Goal: Information Seeking & Learning: Check status

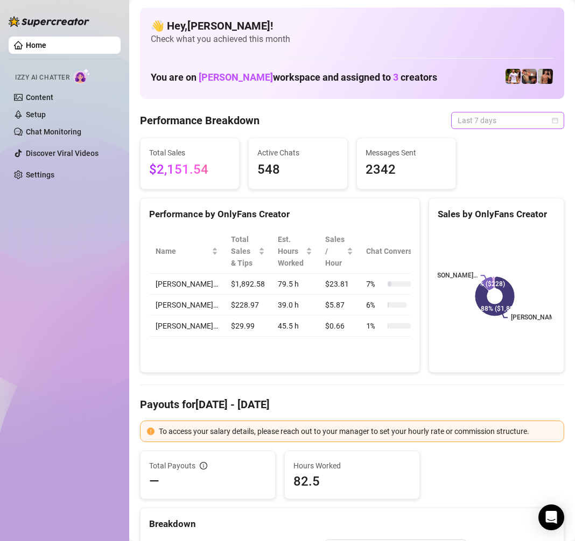
click at [494, 115] on span "Last 7 days" at bounding box center [507, 120] width 100 height 16
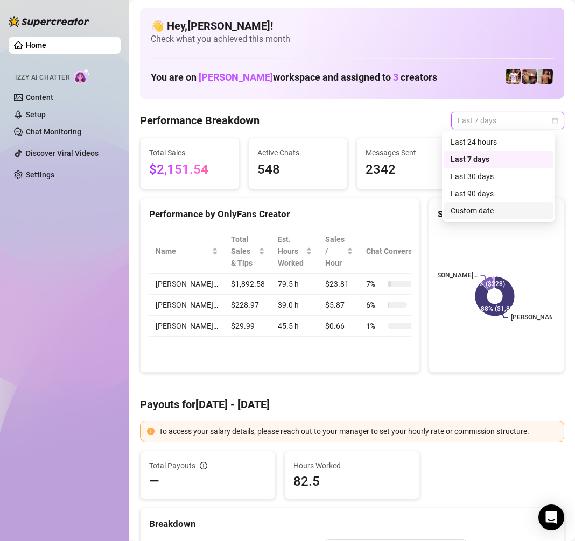
click at [468, 207] on div "Custom date" at bounding box center [498, 211] width 96 height 12
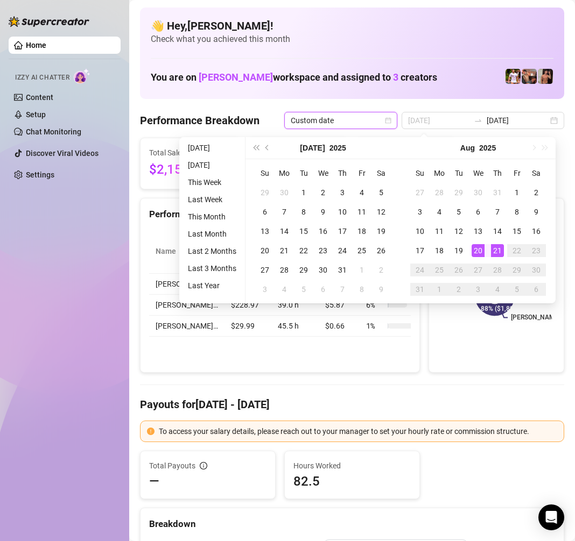
type input "[DATE]"
click at [491, 246] on div "21" at bounding box center [497, 250] width 13 height 13
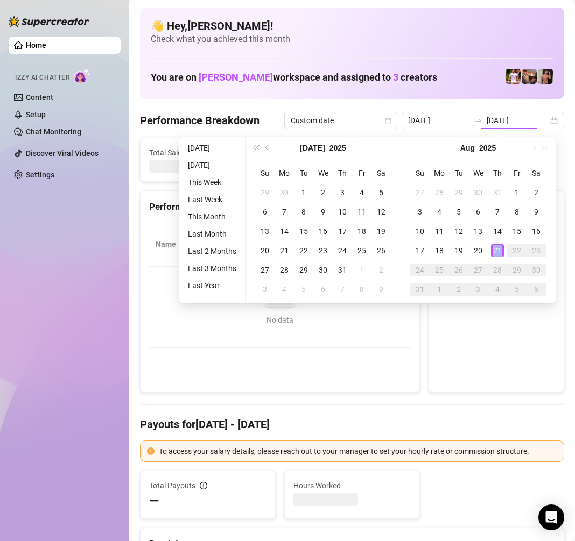
type input "[DATE]"
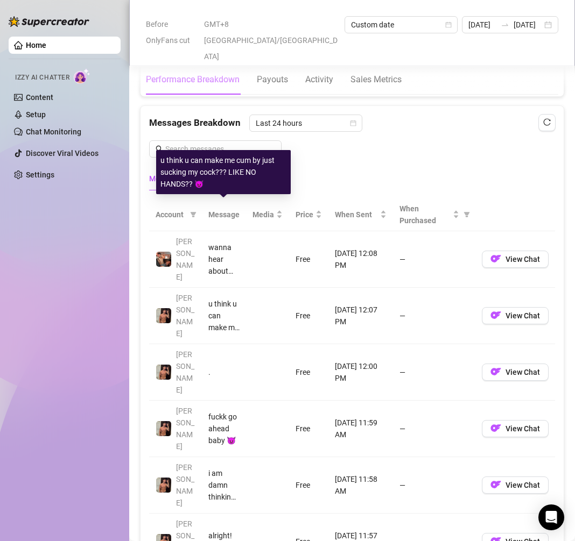
scroll to position [915, 0]
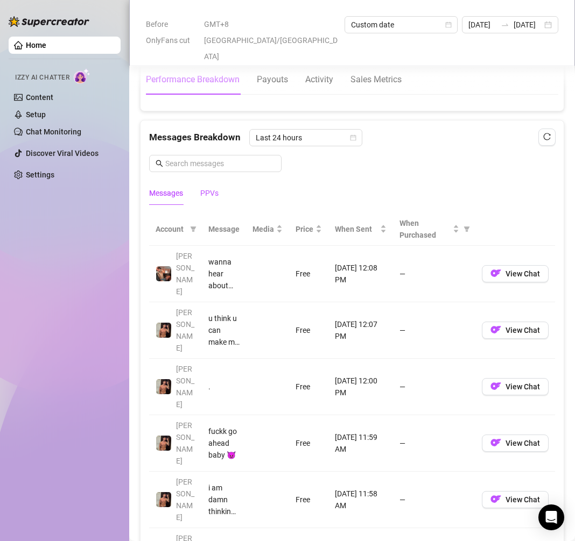
click at [202, 195] on div "PPVs" at bounding box center [209, 193] width 18 height 12
click at [172, 190] on div "Messages" at bounding box center [166, 193] width 34 height 12
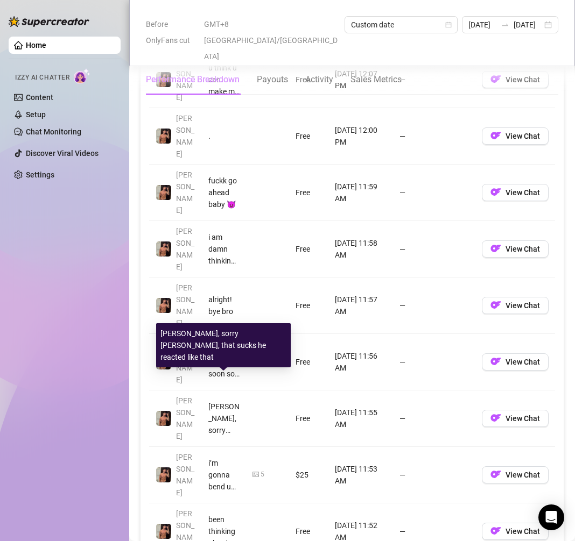
scroll to position [1184, 0]
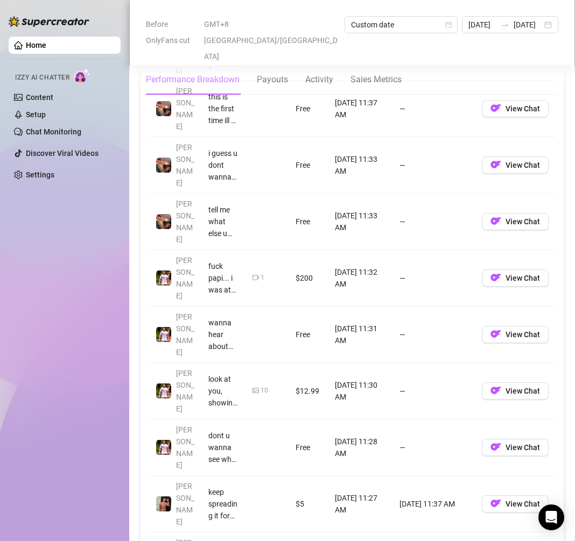
scroll to position [1130, 0]
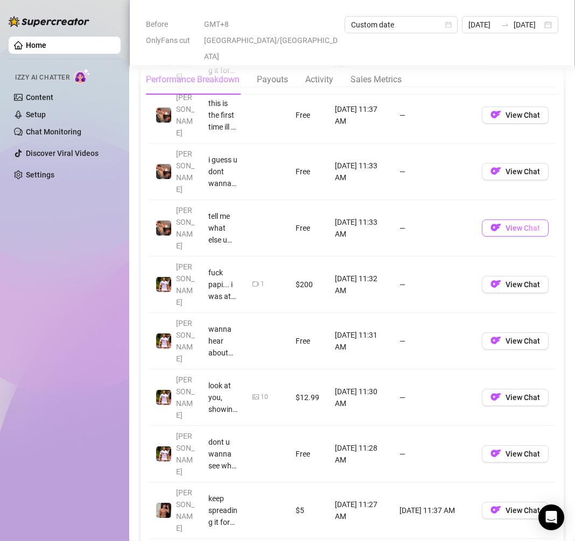
click at [517, 224] on span "View Chat" at bounding box center [522, 228] width 34 height 9
